Goal: Task Accomplishment & Management: Complete application form

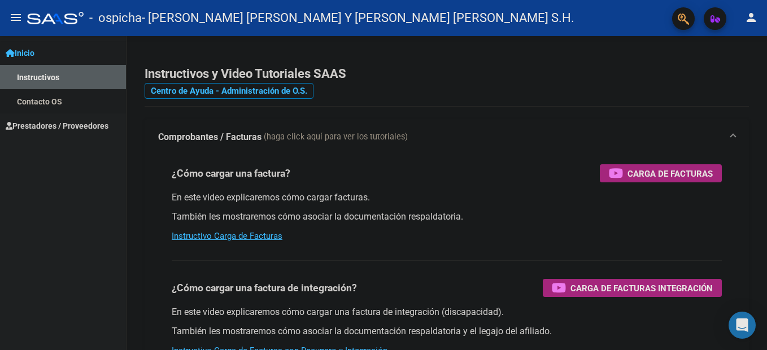
click at [45, 84] on link "Instructivos" at bounding box center [63, 77] width 126 height 24
click at [40, 105] on link "Contacto OS" at bounding box center [63, 101] width 126 height 24
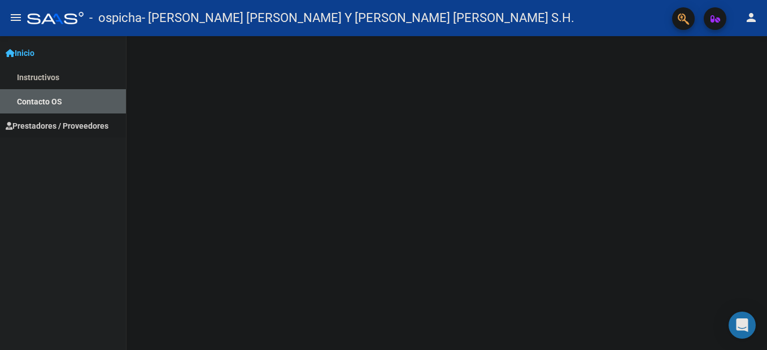
click at [44, 121] on span "Prestadores / Proveedores" at bounding box center [57, 126] width 103 height 12
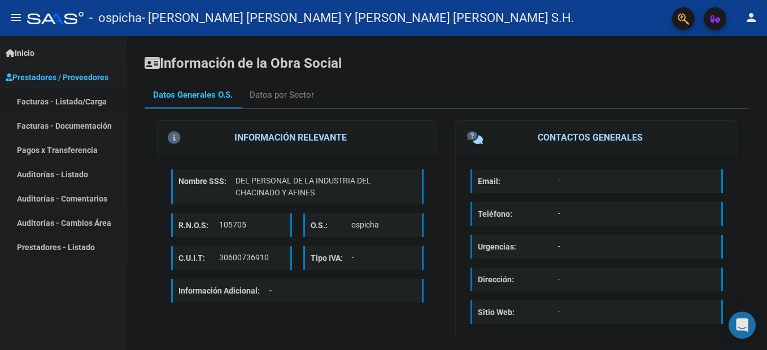
click at [41, 101] on link "Facturas - Listado/Carga" at bounding box center [63, 101] width 126 height 24
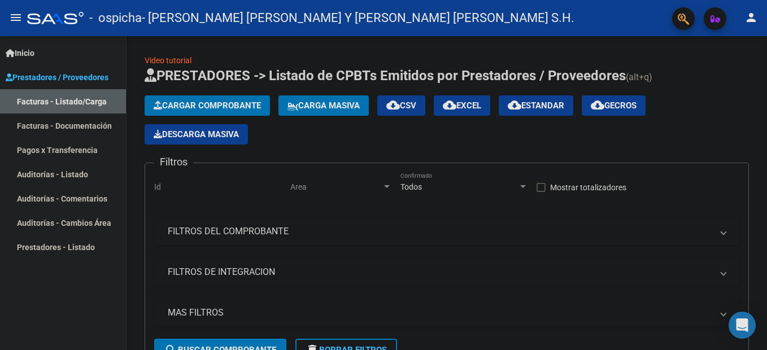
click at [186, 106] on span "Cargar Comprobante" at bounding box center [207, 106] width 107 height 10
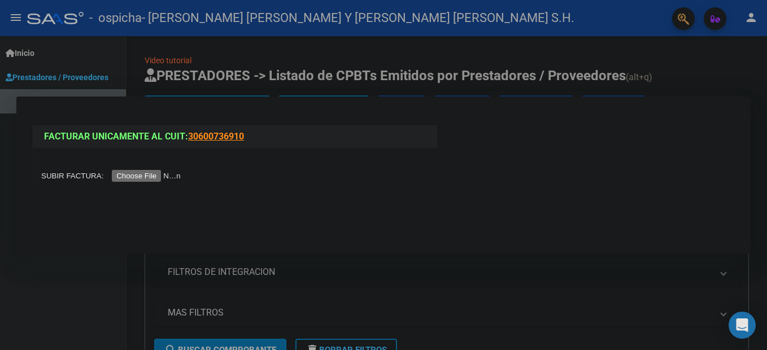
click at [152, 175] on input "file" at bounding box center [112, 176] width 143 height 12
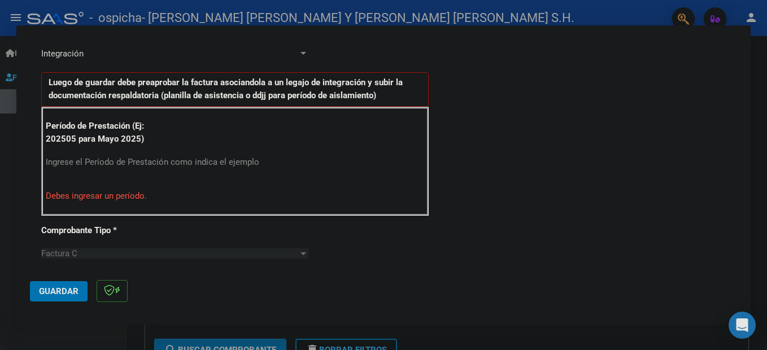
scroll to position [283, 0]
click at [64, 161] on input "Ingrese el Período de Prestación como indica el ejemplo" at bounding box center [176, 162] width 261 height 10
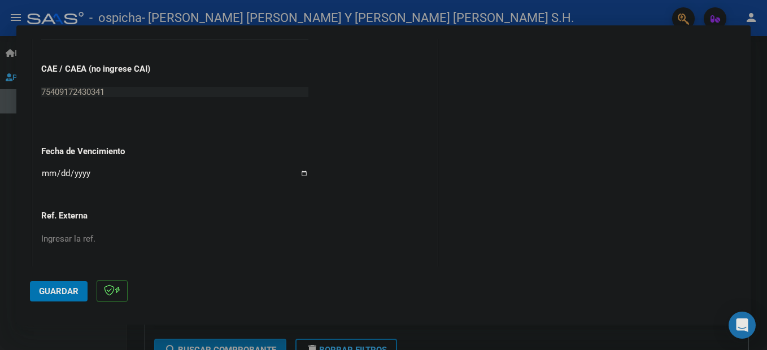
scroll to position [735, 0]
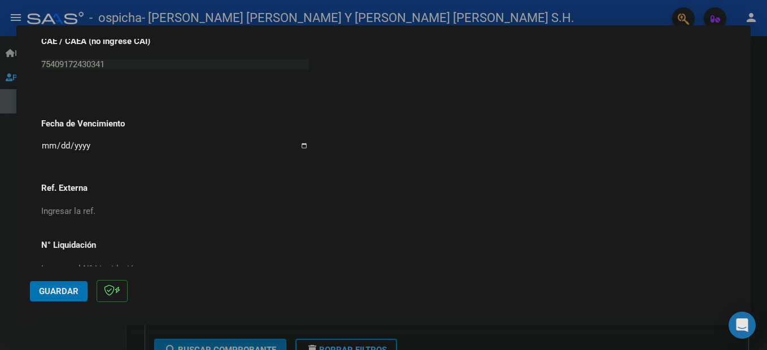
type input "202509"
click at [47, 146] on input "Ingresar la fecha" at bounding box center [174, 150] width 267 height 18
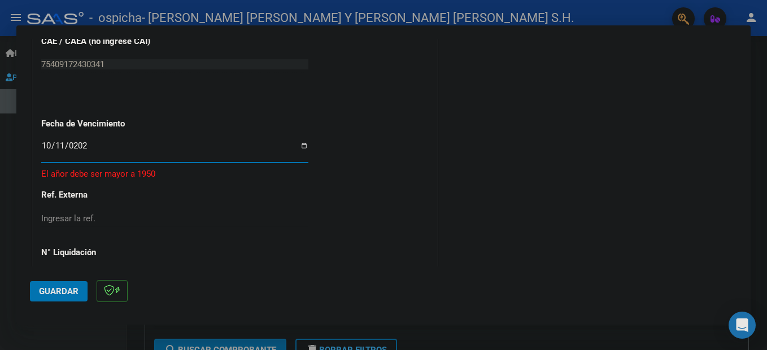
type input "[DATE]"
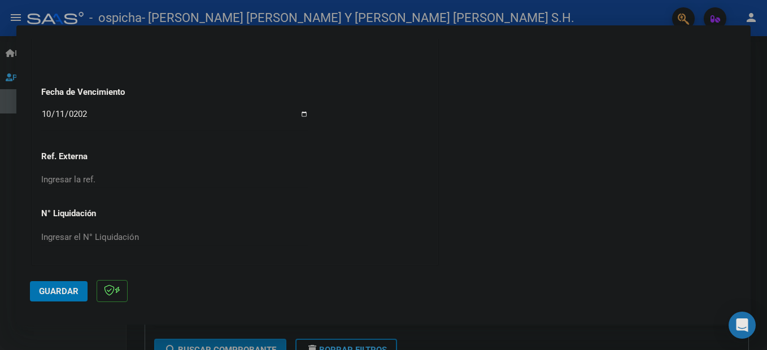
scroll to position [767, 0]
click at [51, 294] on span "Guardar" at bounding box center [59, 291] width 40 height 10
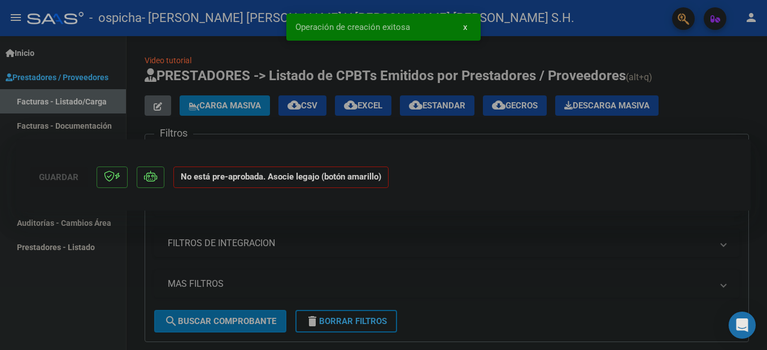
scroll to position [0, 0]
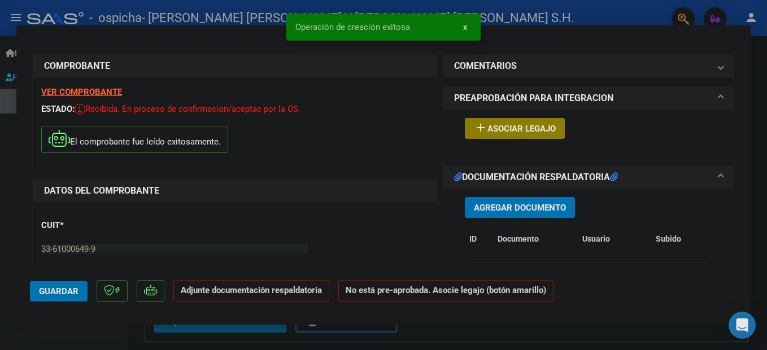
click at [523, 130] on span "Asociar Legajo" at bounding box center [522, 129] width 68 height 10
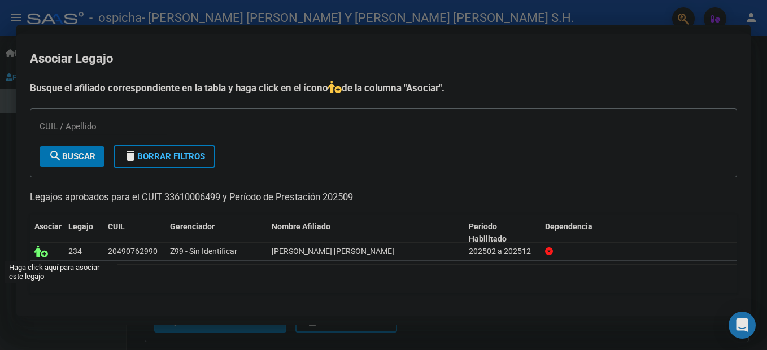
click at [40, 249] on icon at bounding box center [41, 251] width 14 height 12
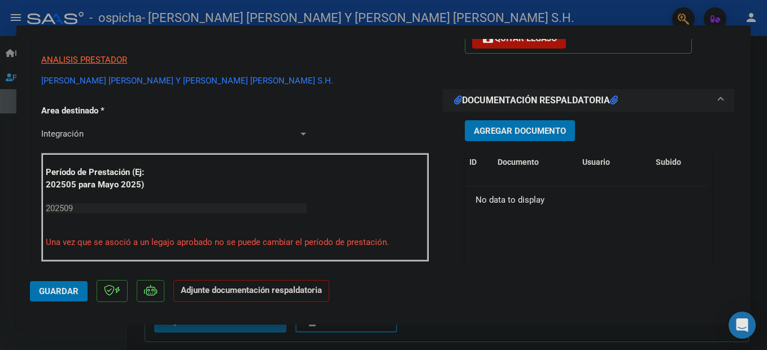
scroll to position [226, 0]
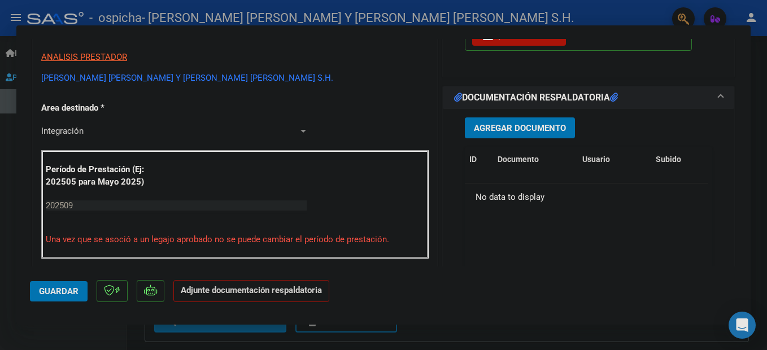
click at [514, 130] on span "Agregar Documento" at bounding box center [520, 128] width 92 height 10
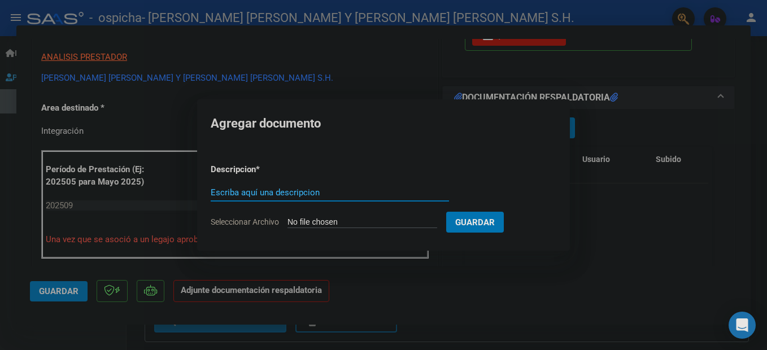
click at [310, 197] on input "Escriba aquí una descripcion" at bounding box center [330, 193] width 238 height 10
click at [306, 191] on input "Escriba aquí una descripcion" at bounding box center [330, 193] width 238 height 10
type input "PLANILLA ASISTENCIA"
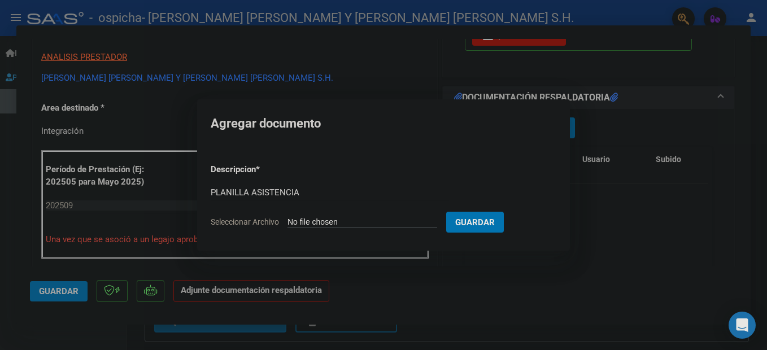
click at [341, 220] on input "Seleccionar Archivo" at bounding box center [363, 223] width 150 height 11
type input "C:\fakepath\ADJUNTOS SEPTIEMBRE 2025 [PERSON_NAME].pdf"
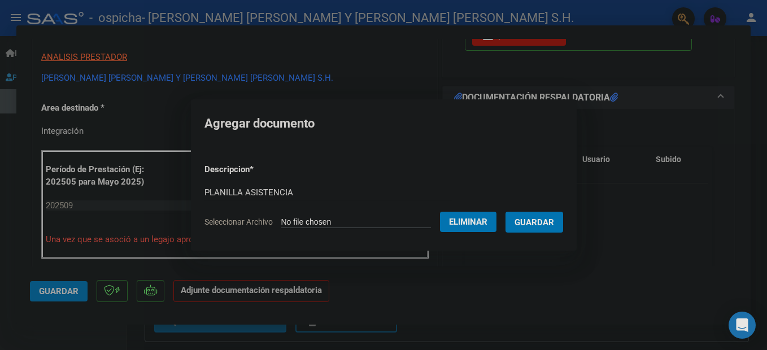
click at [553, 225] on span "Guardar" at bounding box center [535, 223] width 40 height 10
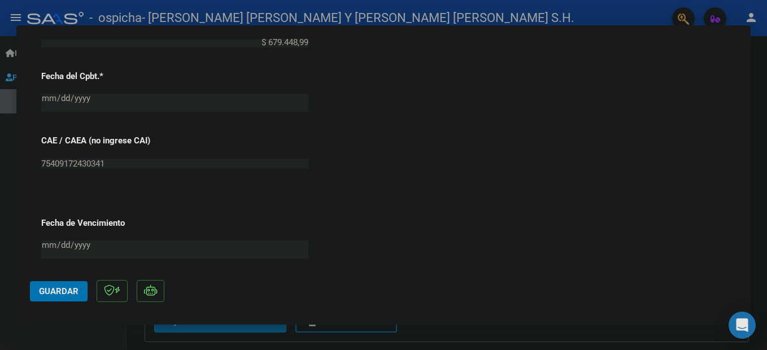
scroll to position [678, 0]
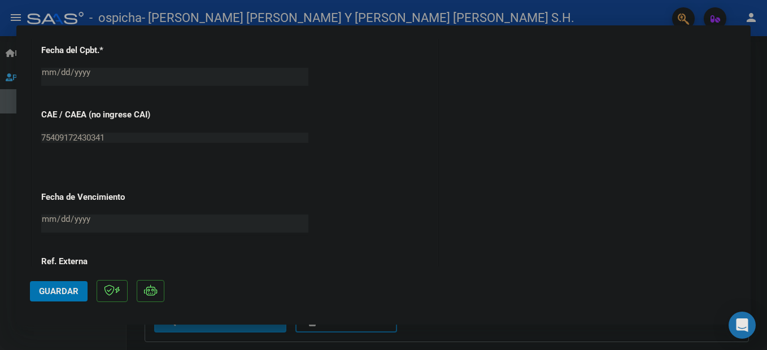
click at [41, 297] on button "Guardar" at bounding box center [59, 291] width 58 height 20
